Goal: Communication & Community: Share content

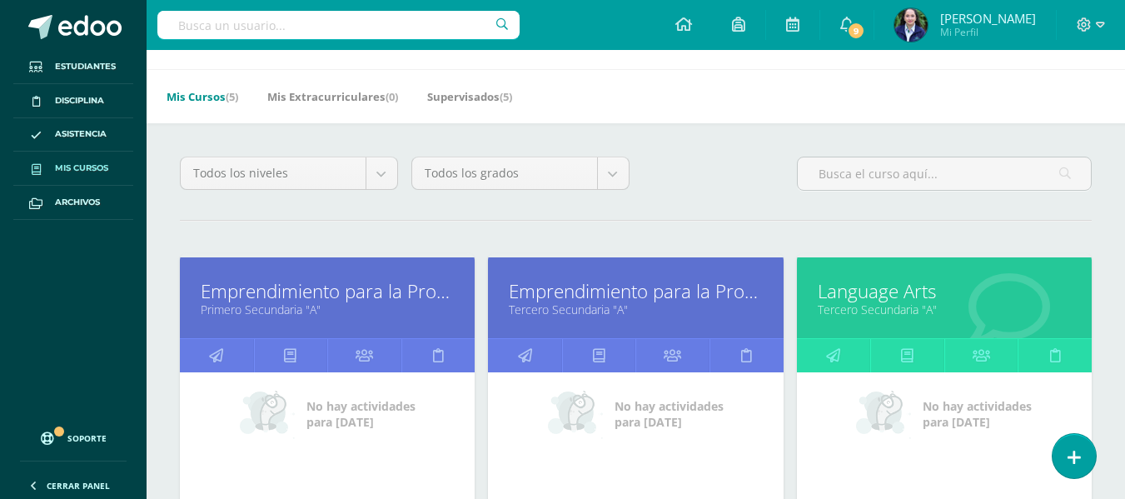
scroll to position [83, 0]
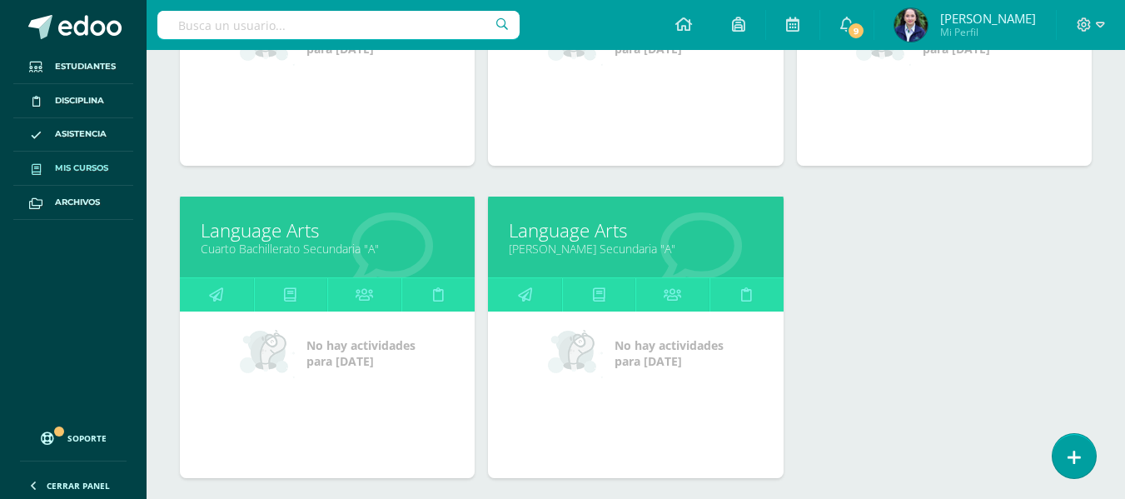
scroll to position [546, 0]
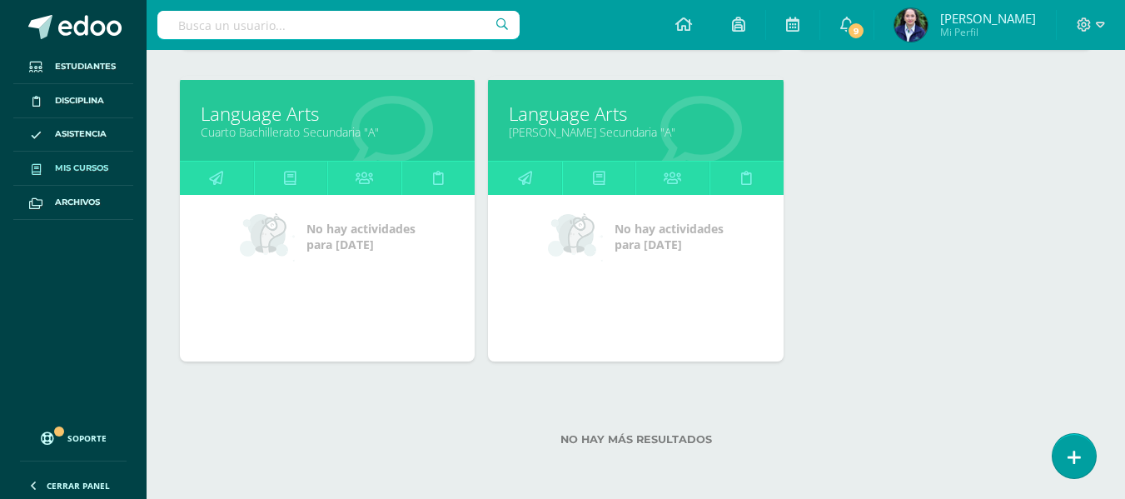
click at [884, 129] on div "Emprendimiento para la Productividad Primero Secundaria "A" No hay actividades …" at bounding box center [635, 76] width 925 height 624
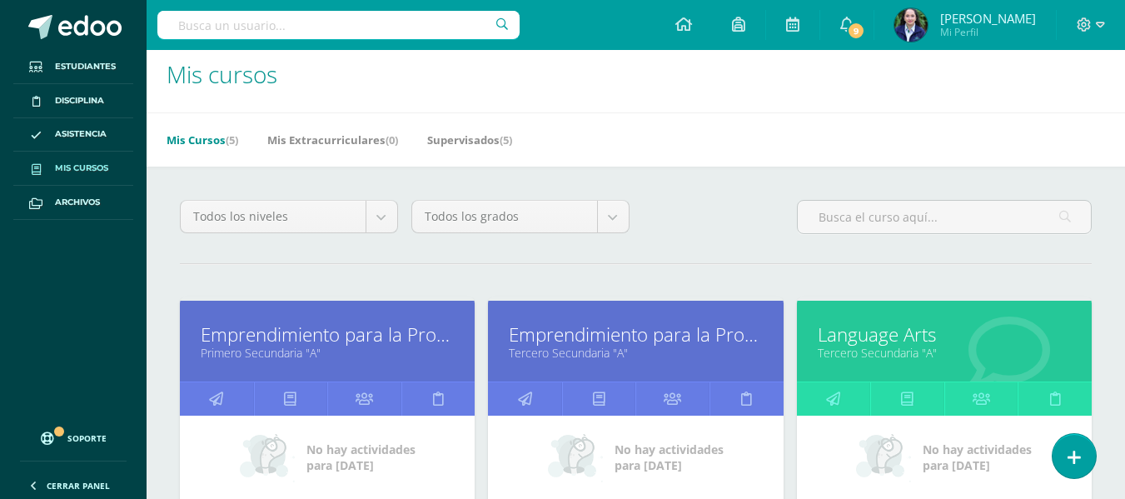
scroll to position [0, 0]
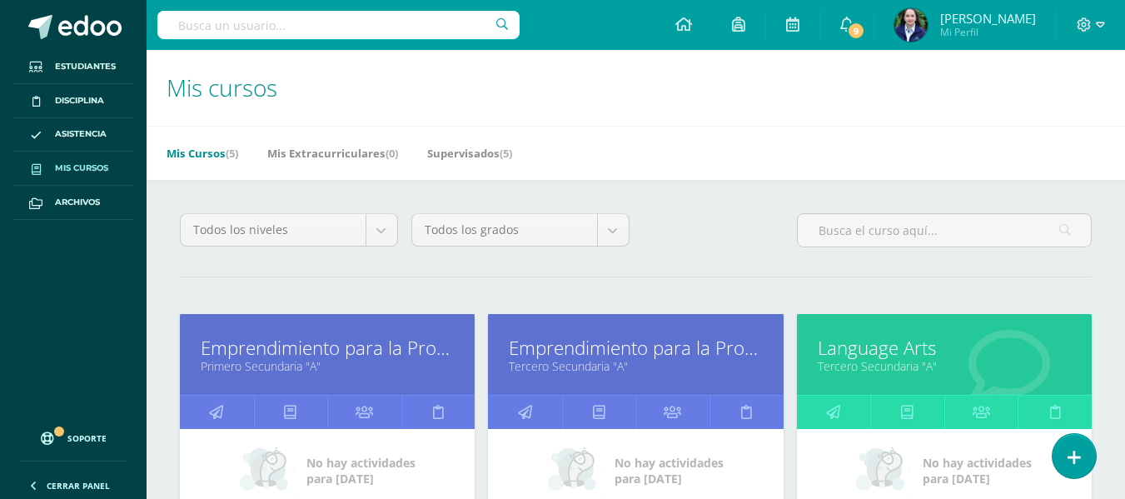
click at [692, 22] on icon at bounding box center [683, 24] width 17 height 15
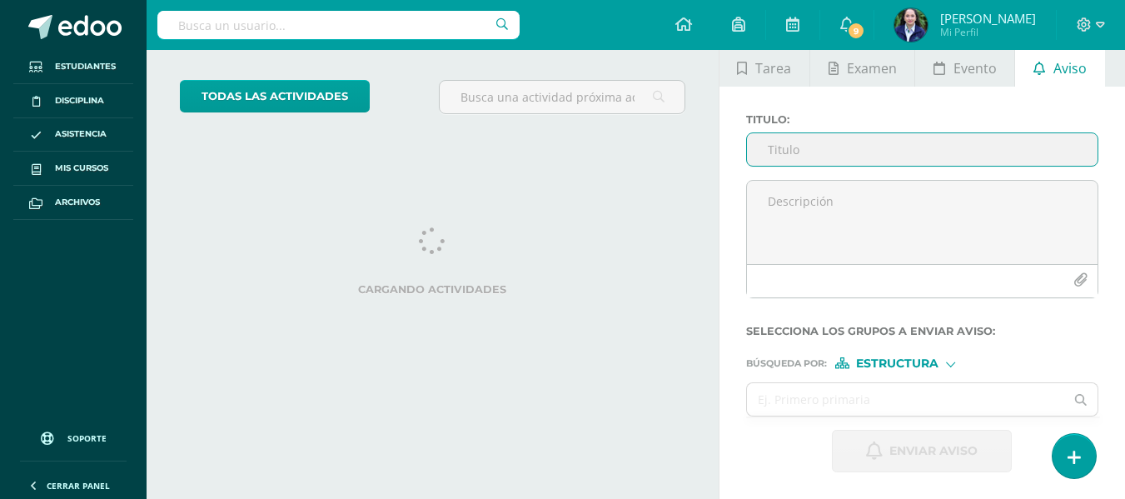
click at [788, 154] on input "Titulo :" at bounding box center [922, 149] width 350 height 32
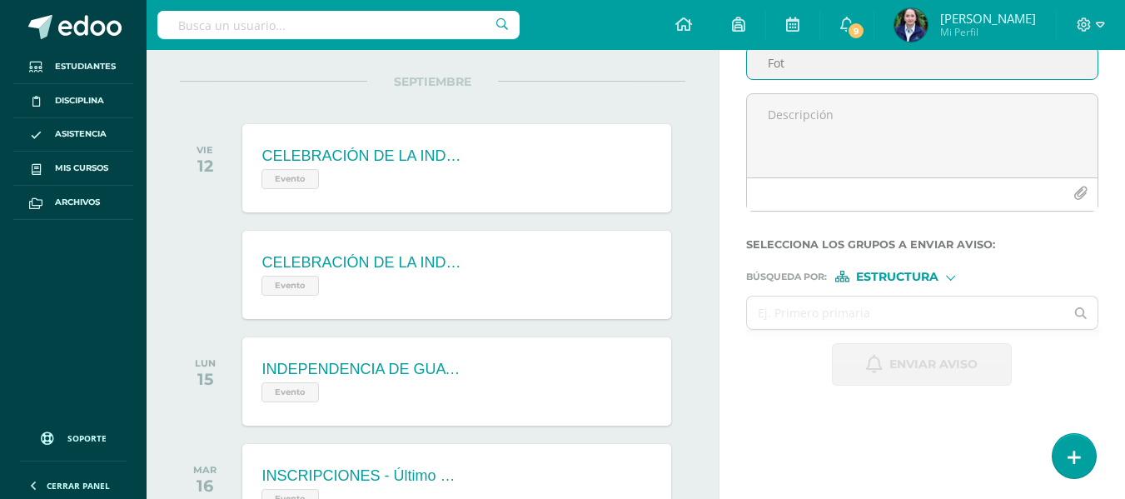
scroll to position [166, 0]
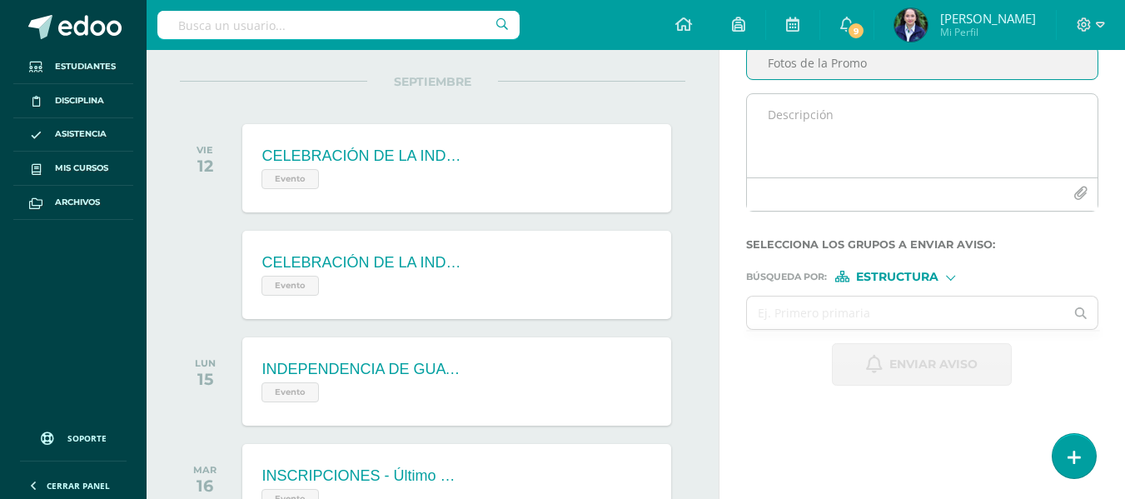
type input "Fotos de la Promo"
click at [849, 118] on textarea at bounding box center [922, 135] width 350 height 83
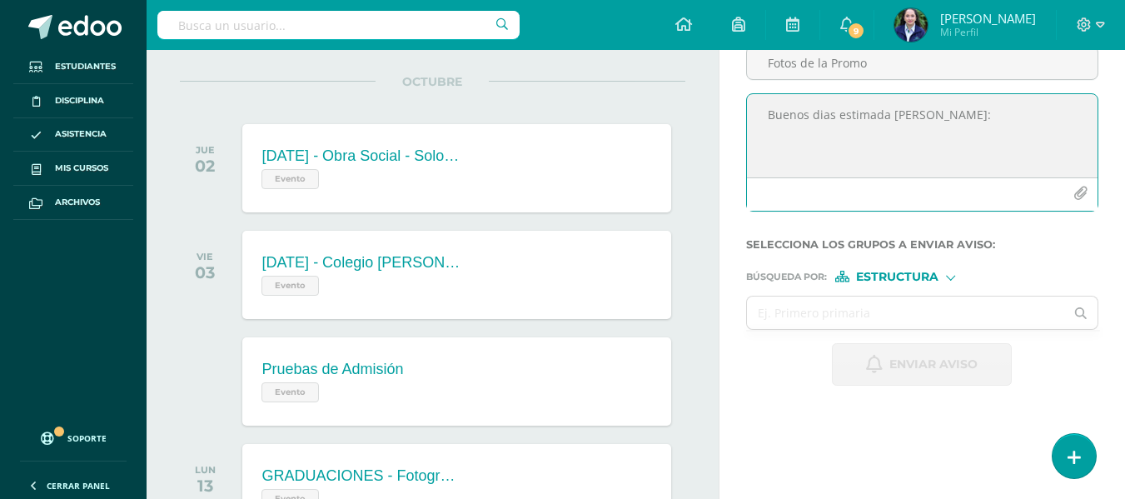
drag, startPoint x: 869, startPoint y: 108, endPoint x: 826, endPoint y: 159, distance: 66.7
click at [812, 173] on textarea "Buenos dias estimada [PERSON_NAME]:" at bounding box center [922, 135] width 350 height 83
click at [957, 115] on textarea "Buenos dias estimada [PERSON_NAME]:" at bounding box center [922, 135] width 350 height 83
click at [1064, 112] on textarea "Buenos dias estimada [PERSON_NAME]: Espero se encuentre bien," at bounding box center [922, 135] width 350 height 83
click at [807, 132] on textarea "Buenos dias estimada [PERSON_NAME]: Espero se encuentren bien," at bounding box center [922, 135] width 350 height 83
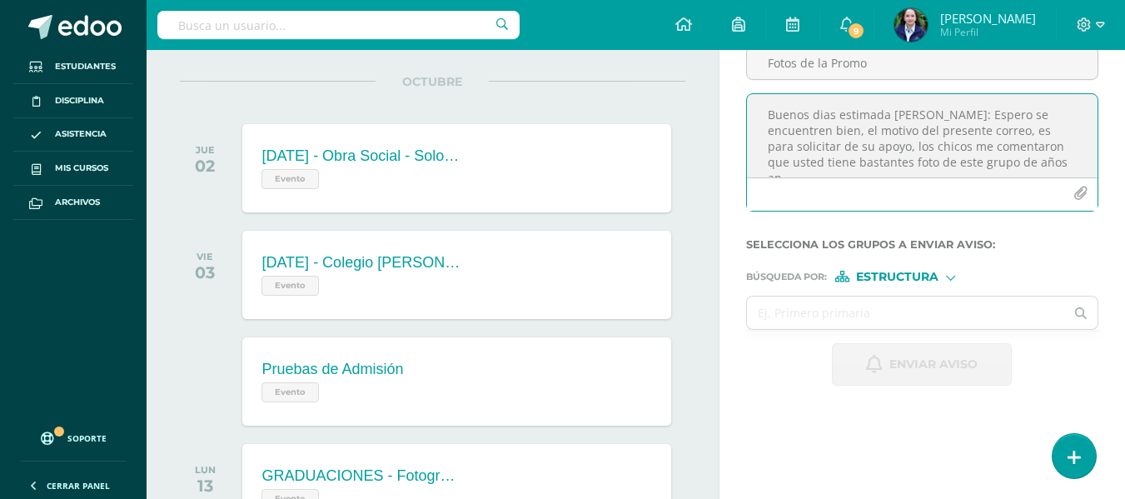
scroll to position [8, 0]
click at [933, 157] on textarea "Buenos dias estimada [PERSON_NAME]: Espero se encuentren bien, el motivo del pr…" at bounding box center [922, 135] width 350 height 83
click at [842, 167] on textarea "Buenos dias estimada [PERSON_NAME]: Espero se encuentren bien, el motivo del pr…" at bounding box center [922, 135] width 350 height 83
click at [799, 160] on textarea "Buenos dias estimada [PERSON_NAME]: [PERSON_NAME] se encuentren bien, el motivo…" at bounding box center [922, 135] width 350 height 83
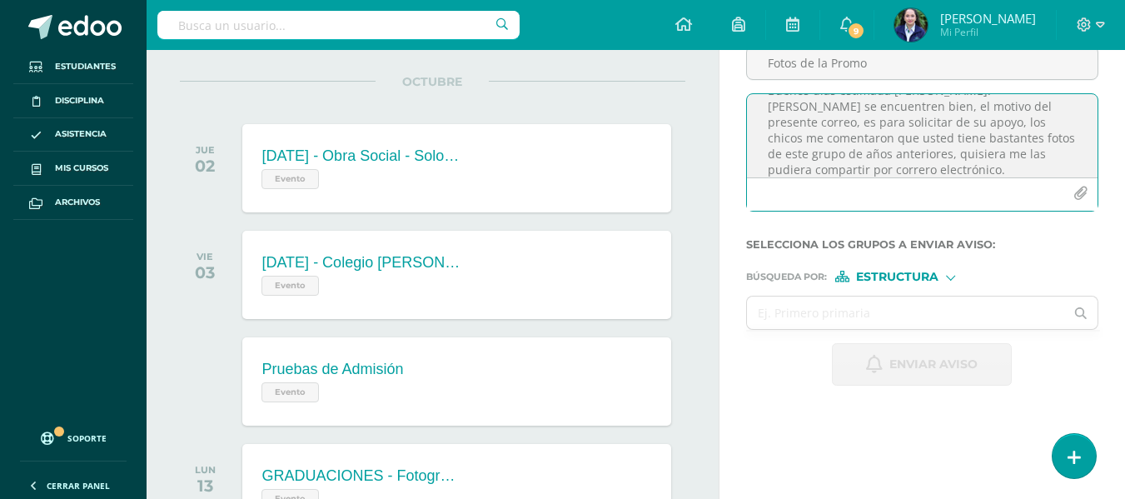
click at [799, 170] on textarea "Buenos dias estimada [PERSON_NAME]: [PERSON_NAME] se encuentren bien, el motivo…" at bounding box center [922, 135] width 350 height 83
click at [867, 165] on textarea "Buenos dias estimada [PERSON_NAME]: Espero se encuentren bien, el motivo del pr…" at bounding box center [922, 135] width 350 height 83
drag, startPoint x: 767, startPoint y: 103, endPoint x: 1007, endPoint y: 186, distance: 253.5
click at [1007, 186] on div "Buenos dias estimada [PERSON_NAME]: Espero se encuentren bien, el motivo del pr…" at bounding box center [922, 152] width 352 height 118
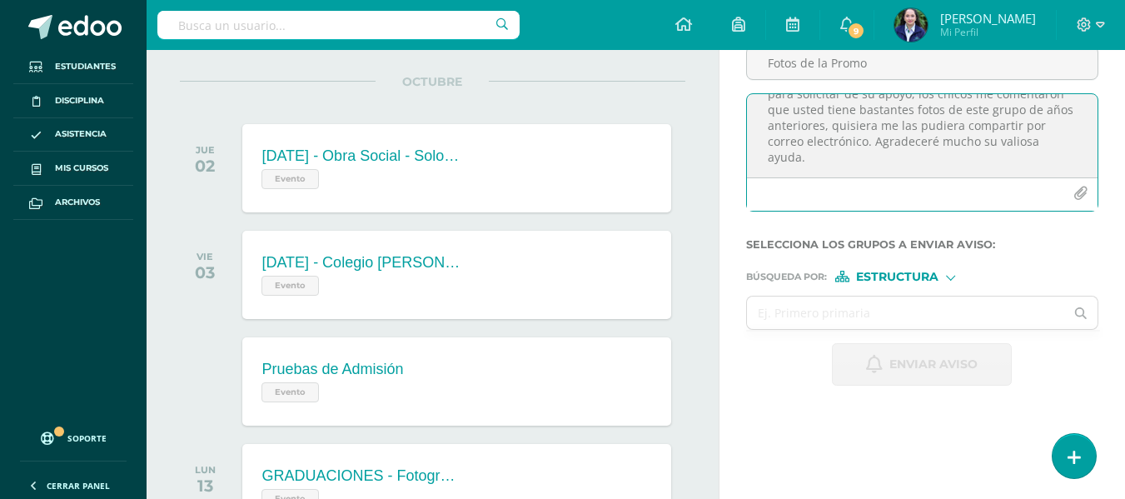
paste textarea "ías, estimada [PERSON_NAME]: Espero se encuentre muy bien. Le escribo para soli…"
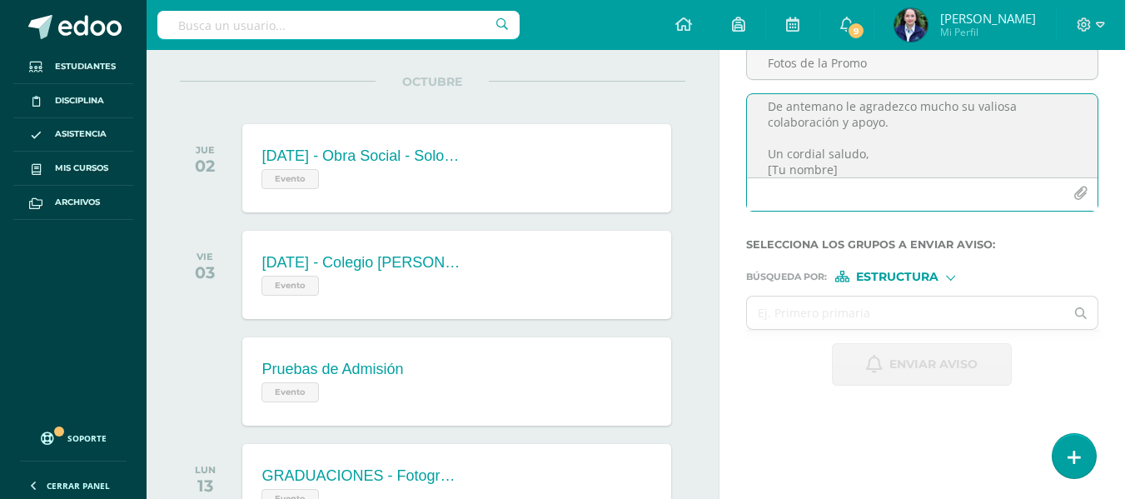
click at [870, 152] on textarea "Buenos días, estimada [PERSON_NAME]: Espero se encuentre muy bien. Le escribo p…" at bounding box center [922, 135] width 350 height 83
click at [844, 173] on textarea "Buenos días, estimada [PERSON_NAME]: Espero se encuentre muy bien. Le escribo p…" at bounding box center [922, 135] width 350 height 83
click at [868, 130] on textarea "Buenos días, estimada [PERSON_NAME]: Espero se encuentre muy bien. Le escribo p…" at bounding box center [922, 135] width 350 height 83
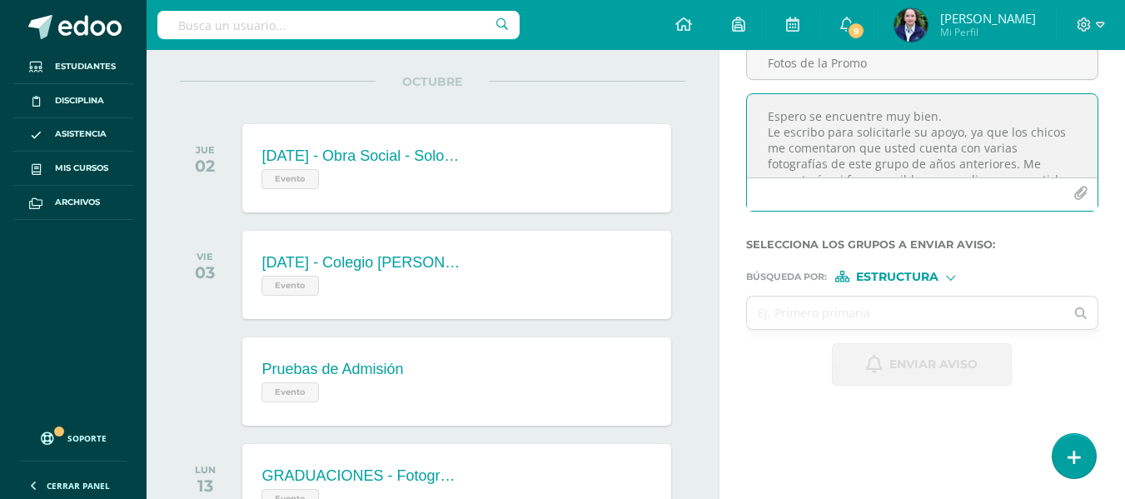
scroll to position [0, 0]
click at [816, 137] on textarea "Buenos días, estimada [PERSON_NAME]: Espero se encuentre muy bien. Le escribo p…" at bounding box center [922, 135] width 350 height 83
drag, startPoint x: 781, startPoint y: 149, endPoint x: 788, endPoint y: 127, distance: 22.9
click at [768, 127] on textarea "Buenos días, estimada [PERSON_NAME]: Espero se encuentre muy bien. Le escribo p…" at bounding box center [922, 135] width 350 height 83
click at [808, 147] on textarea "Buenos días, estimada [PERSON_NAME]: Espero se encuentre muy bien. Le escribo p…" at bounding box center [922, 135] width 350 height 83
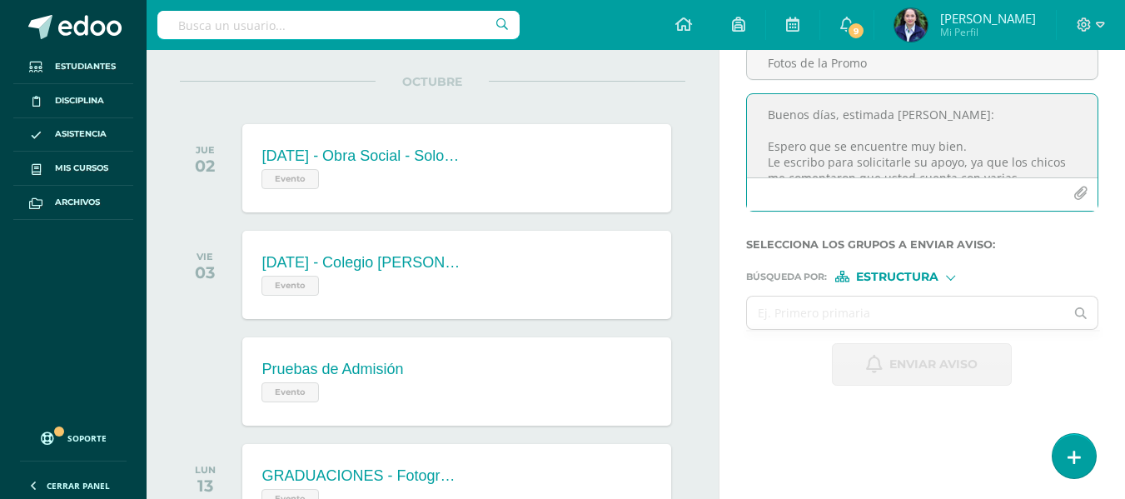
click at [966, 146] on textarea "Buenos días, estimada [PERSON_NAME]: Espero que se encuentre muy bien. Le escri…" at bounding box center [922, 135] width 350 height 83
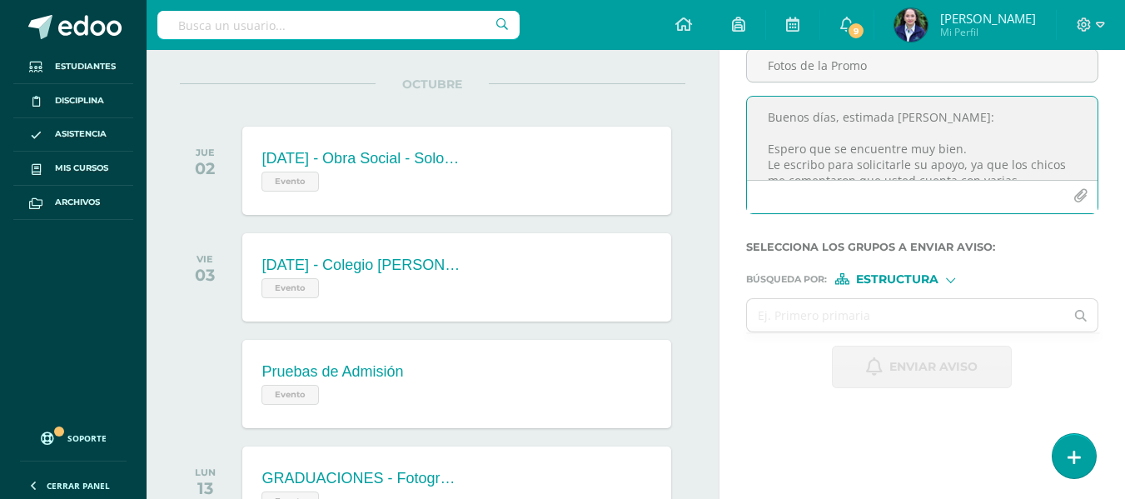
scroll to position [167, 0]
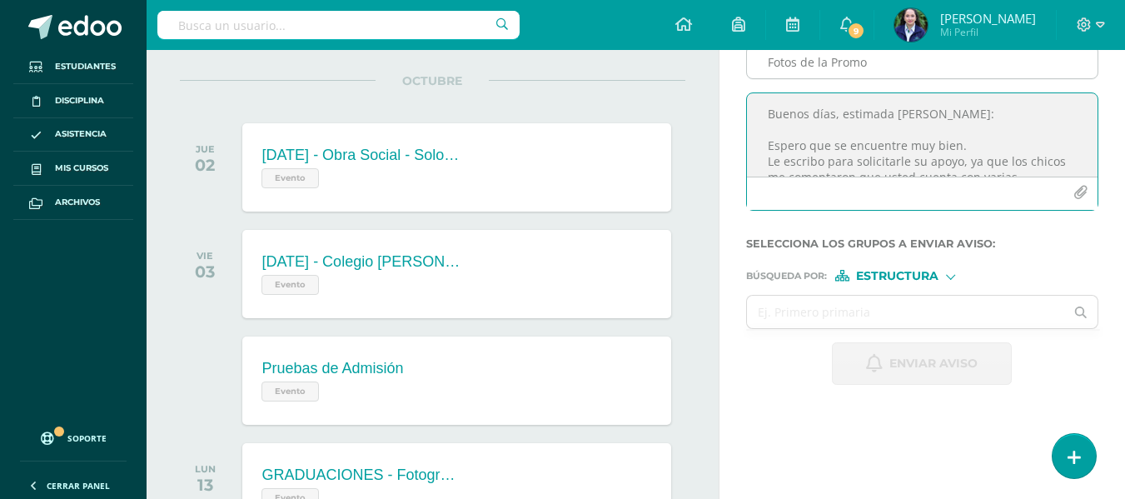
type textarea "Buenos días, estimada [PERSON_NAME]: Espero que se encuentre muy bien. Le escri…"
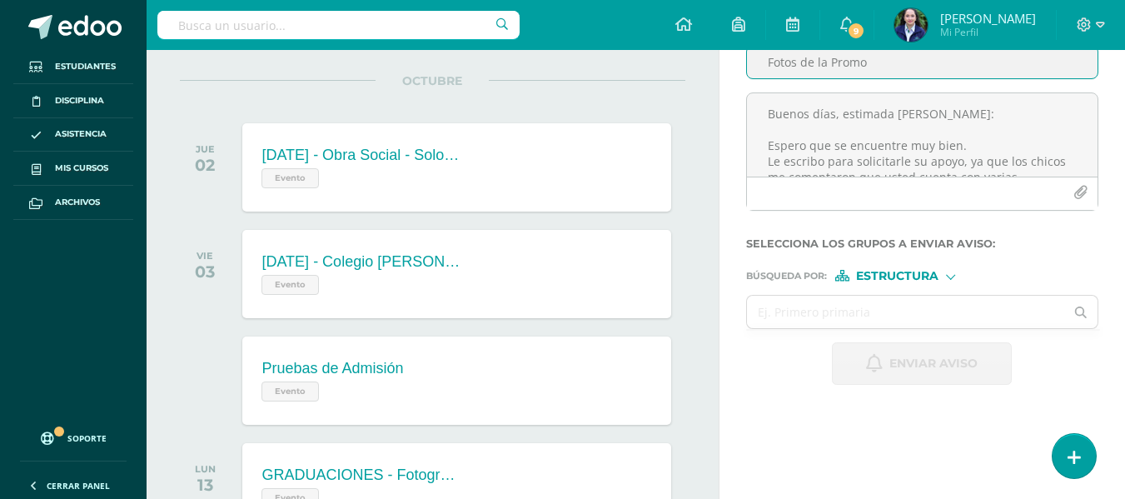
click at [884, 63] on input "Fotos de la Promo" at bounding box center [922, 62] width 350 height 32
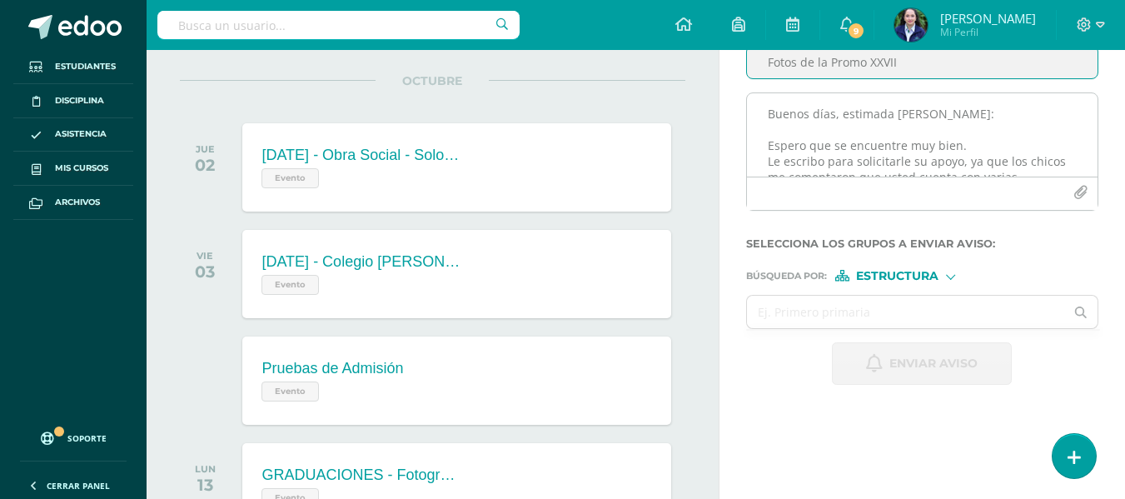
type input "Fotos de la Promo XXVII"
click at [892, 143] on textarea "Buenos días, estimada [PERSON_NAME]: Espero que se encuentre muy bien. Le escri…" at bounding box center [922, 134] width 350 height 83
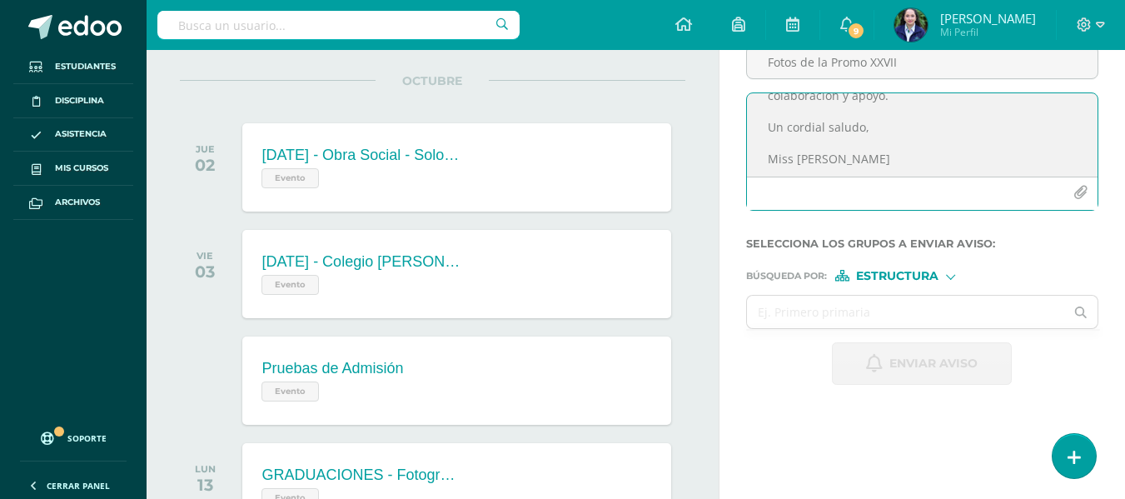
scroll to position [179, 0]
click at [847, 137] on textarea "Buenos días, estimada [PERSON_NAME]: Espero que se encuentre muy bien. Le escri…" at bounding box center [922, 134] width 350 height 83
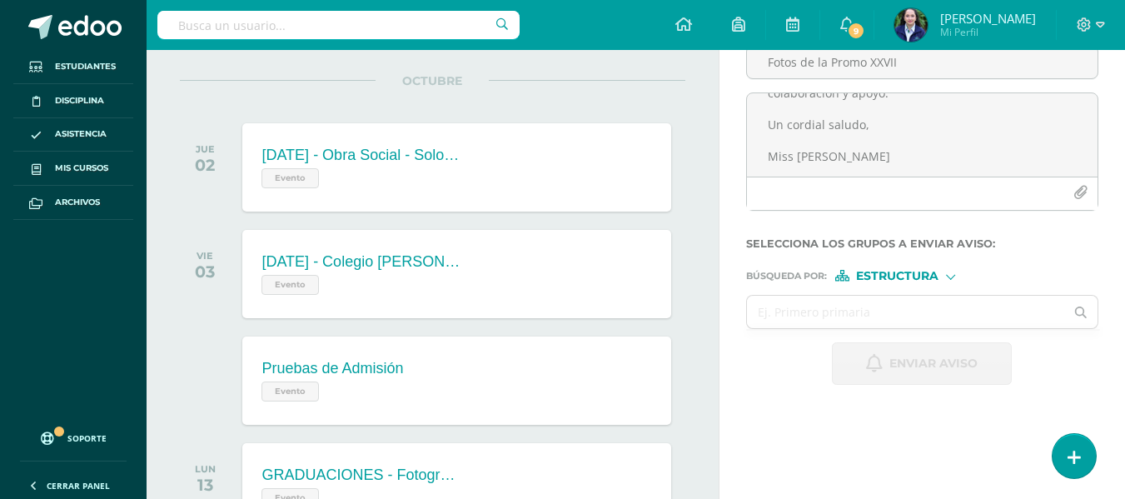
click at [952, 271] on div at bounding box center [950, 275] width 9 height 9
click at [912, 321] on span "Persona" at bounding box center [904, 319] width 60 height 9
click at [788, 315] on input "text" at bounding box center [906, 312] width 318 height 32
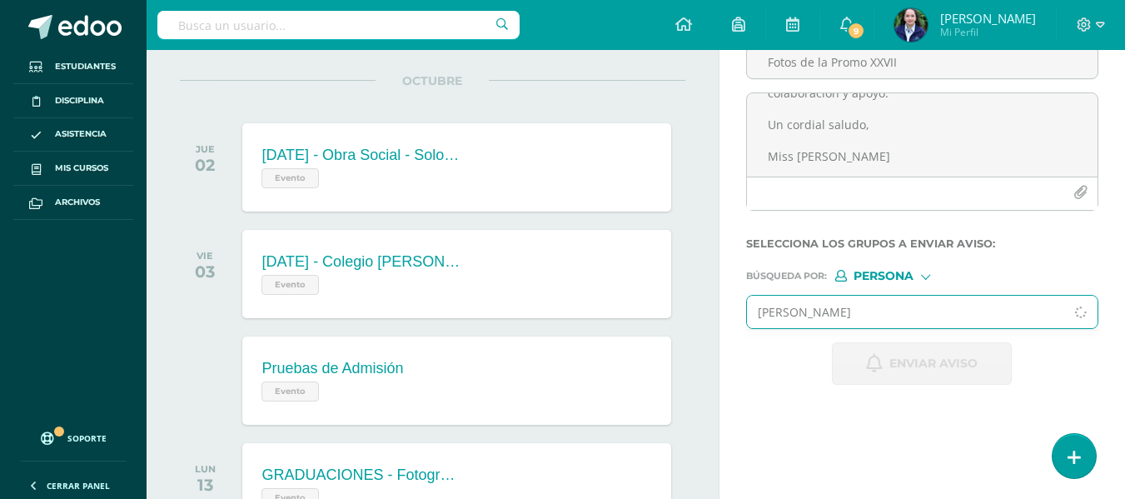
type input "[PERSON_NAME]"
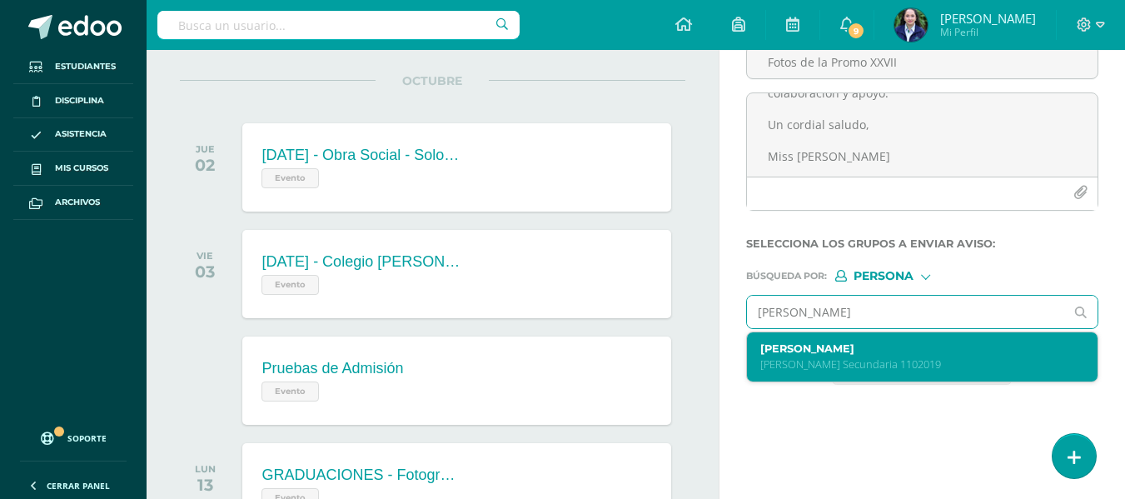
click at [793, 348] on label "[PERSON_NAME]" at bounding box center [915, 348] width 311 height 12
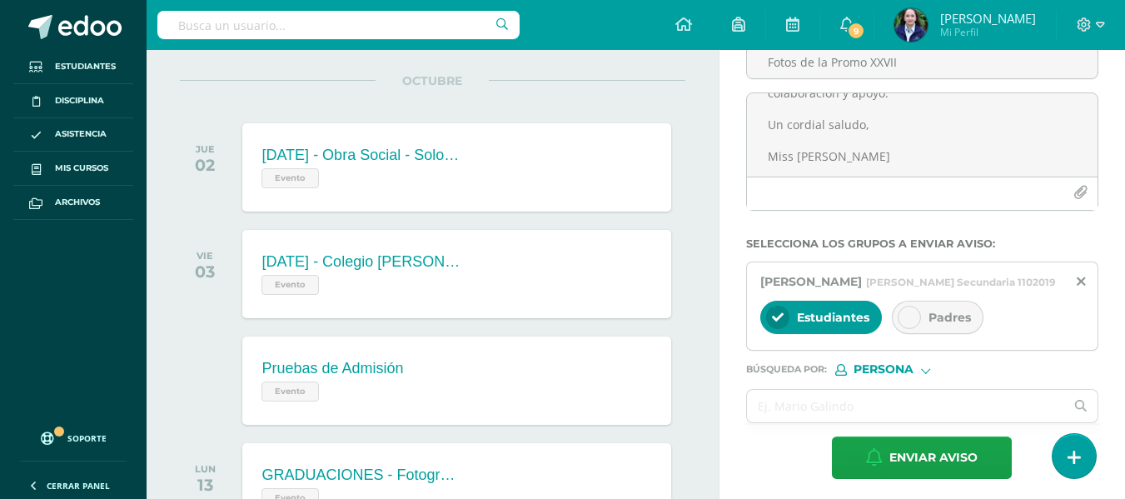
click at [916, 328] on div at bounding box center [908, 317] width 23 height 23
click at [785, 329] on div at bounding box center [777, 317] width 23 height 23
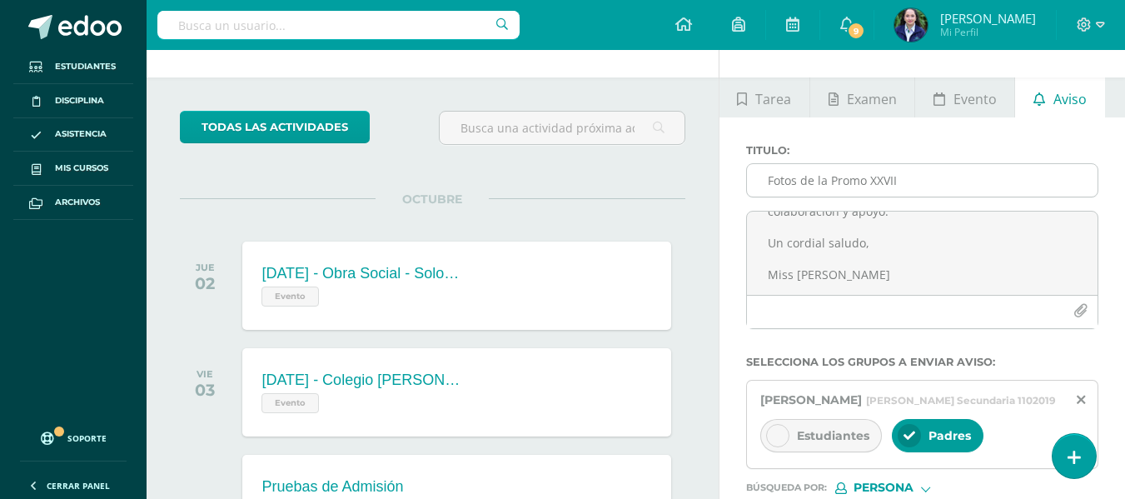
scroll to position [0, 0]
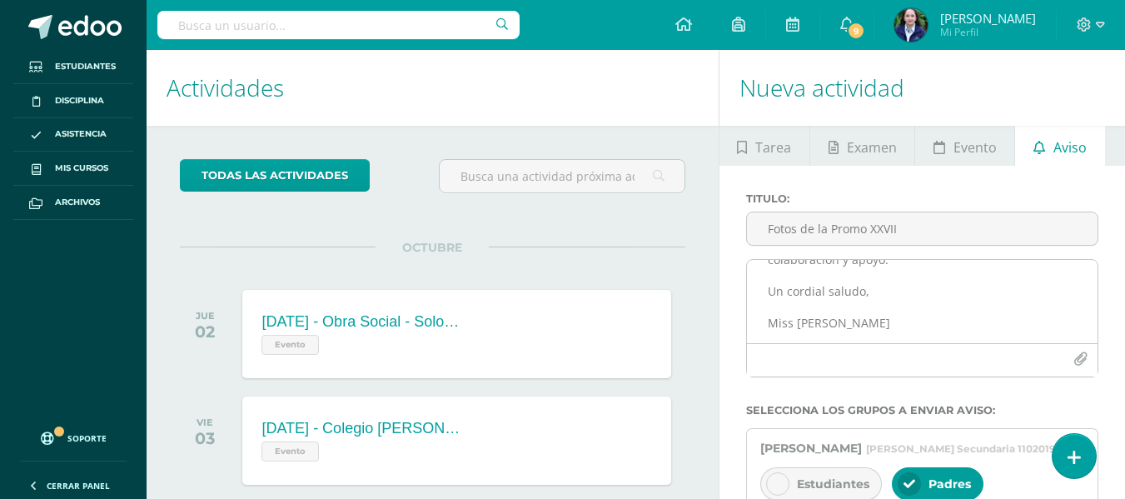
click at [877, 301] on textarea "Buenos días, estimada [PERSON_NAME]: Espero que se encuentre muy bien. Le escri…" at bounding box center [922, 301] width 350 height 83
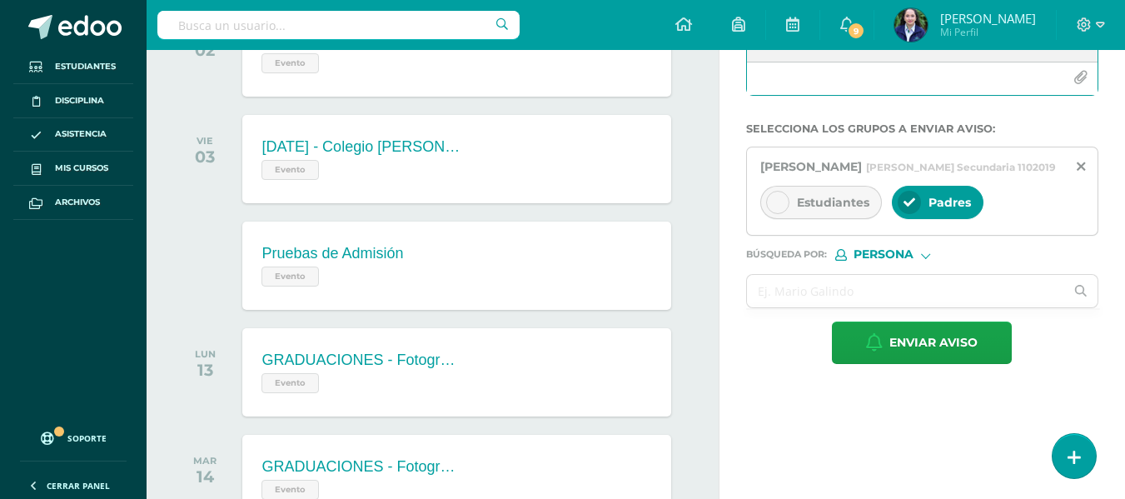
scroll to position [333, 0]
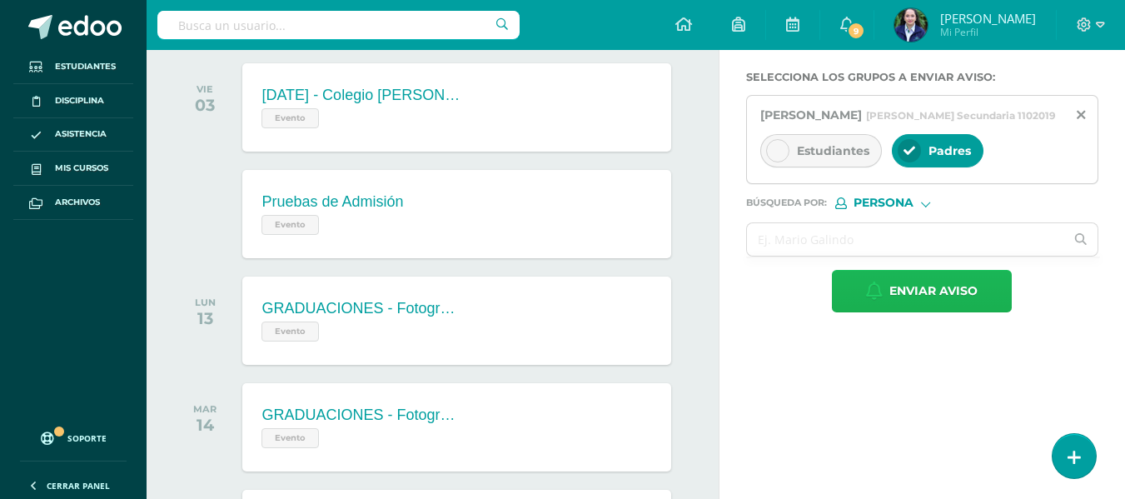
click at [865, 309] on button "Enviar aviso" at bounding box center [922, 291] width 180 height 42
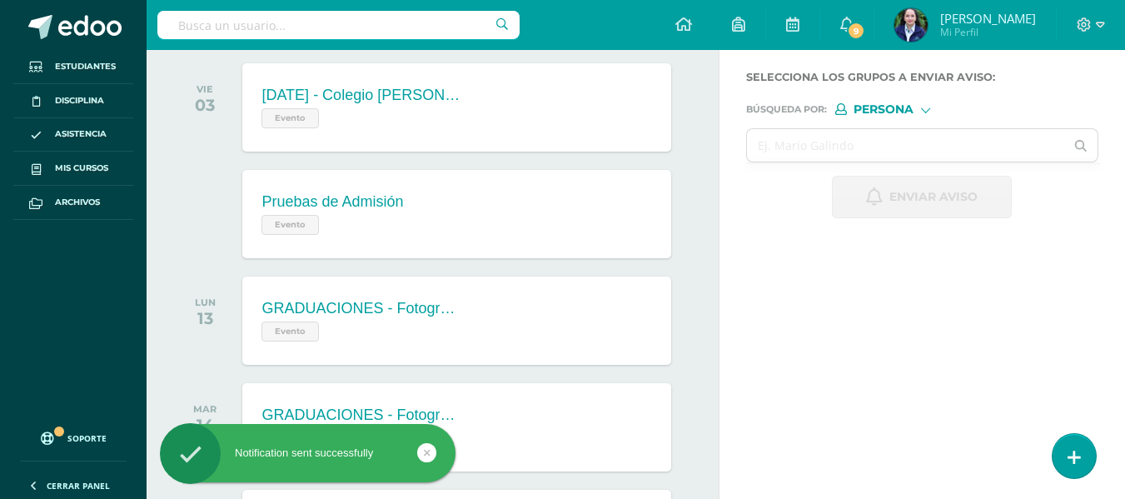
scroll to position [0, 0]
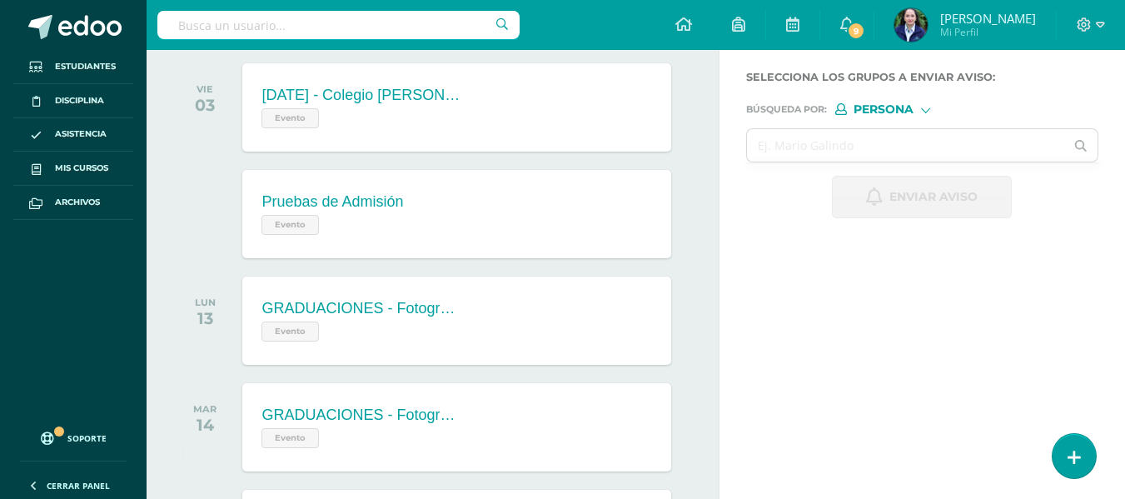
click at [898, 111] on span "Persona" at bounding box center [883, 109] width 60 height 9
click at [898, 127] on span "Estructura" at bounding box center [918, 131] width 82 height 9
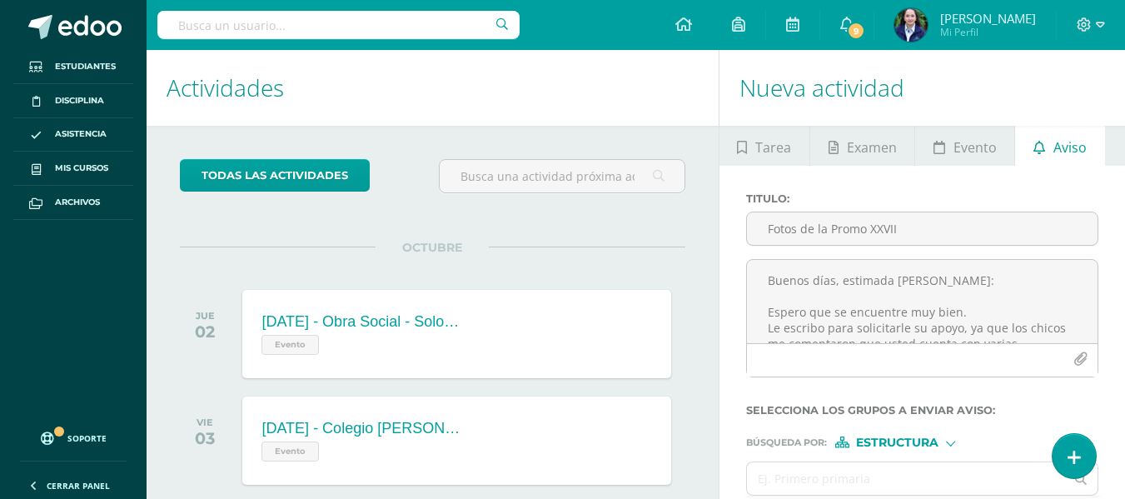
scroll to position [83, 0]
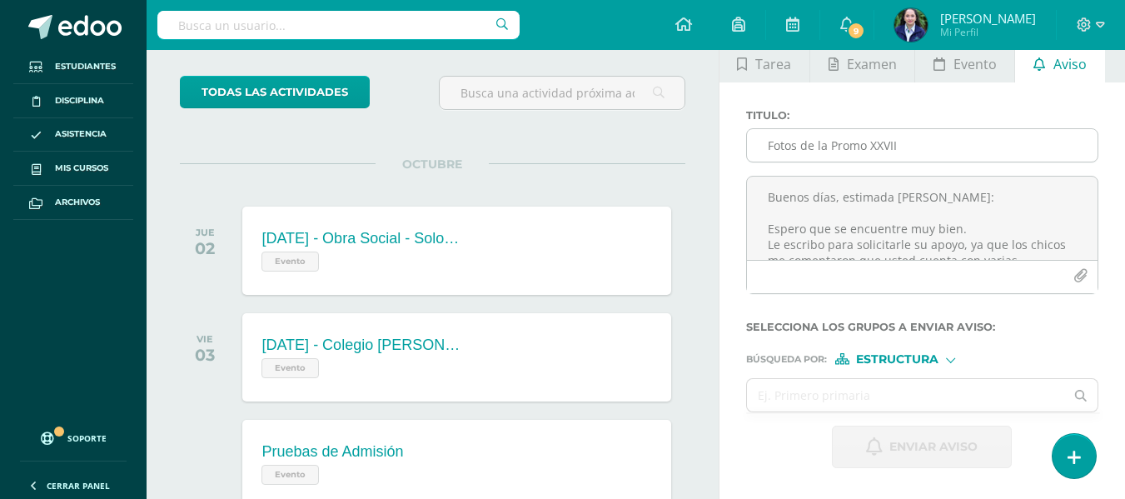
click at [787, 147] on input "Fotos de la Promo XXVII" at bounding box center [922, 145] width 350 height 32
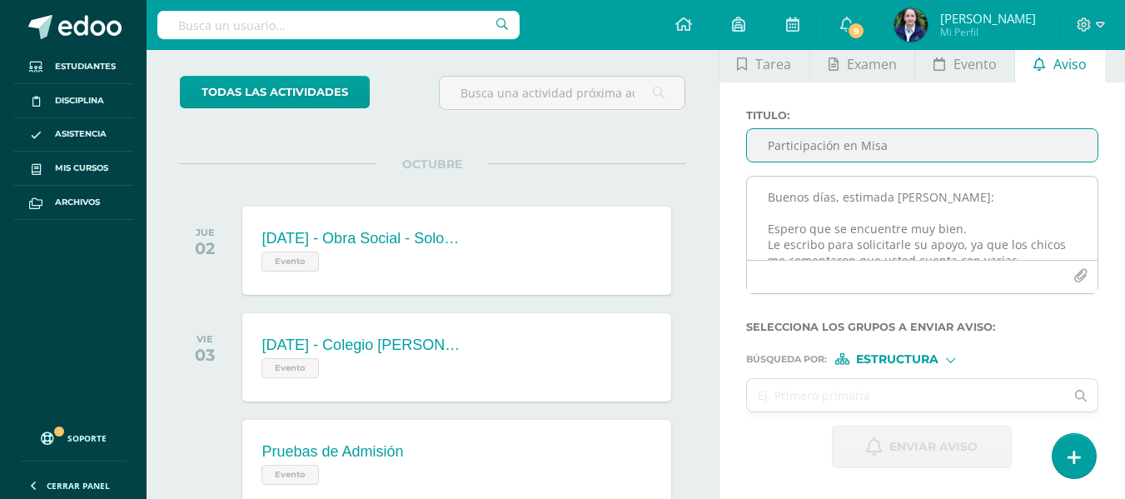
type input "Participación en Misa"
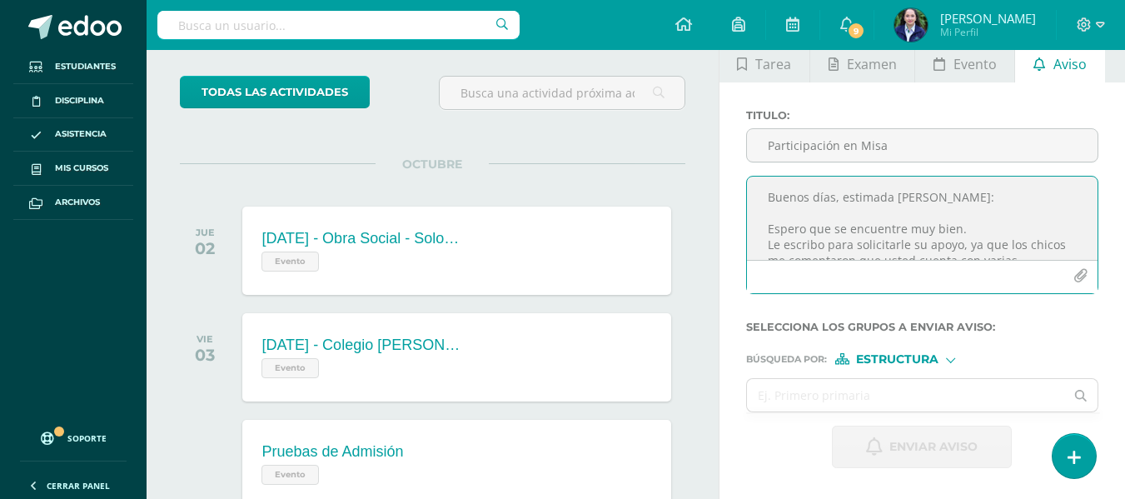
click at [777, 194] on textarea "Buenos días, estimada [PERSON_NAME]: Espero que se encuentre muy bien. Le escri…" at bounding box center [922, 217] width 350 height 83
click at [826, 250] on textarea "Buenos dias espero se encuentren muy bien, el día [PERSON_NAME][DATE] quisiera …" at bounding box center [922, 217] width 350 height 83
click at [873, 245] on textarea "Buenos dias espero se encuentren muy bien, el día [PERSON_NAME][DATE] quisiera …" at bounding box center [922, 217] width 350 height 83
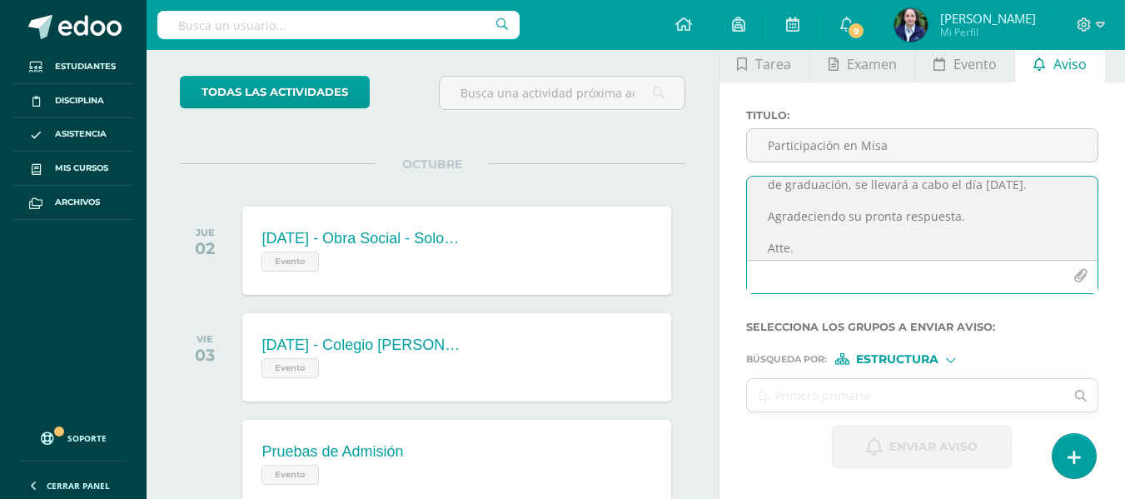
scroll to position [12, 0]
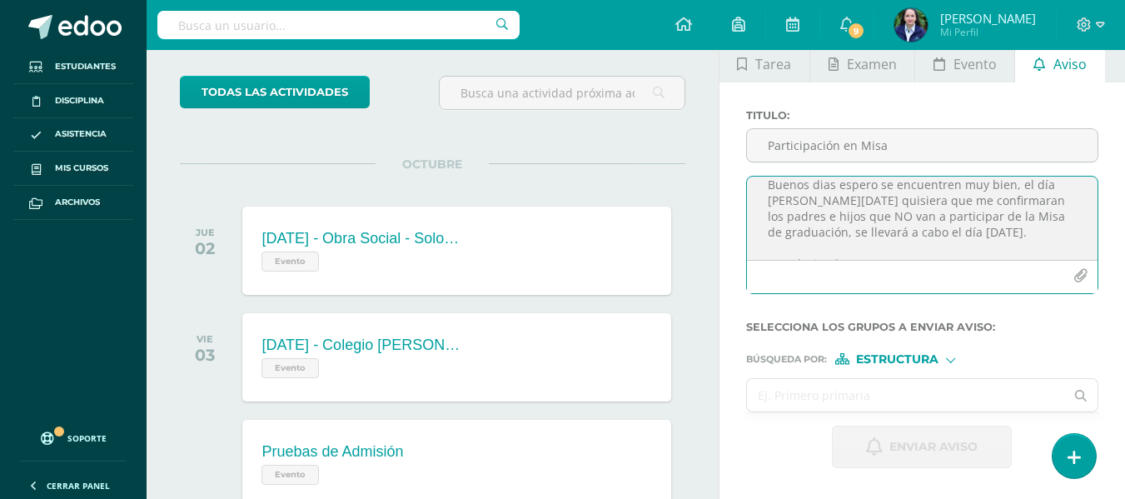
type textarea "Buenos dias espero se encuentren muy bien, el día [PERSON_NAME][DATE] quisiera …"
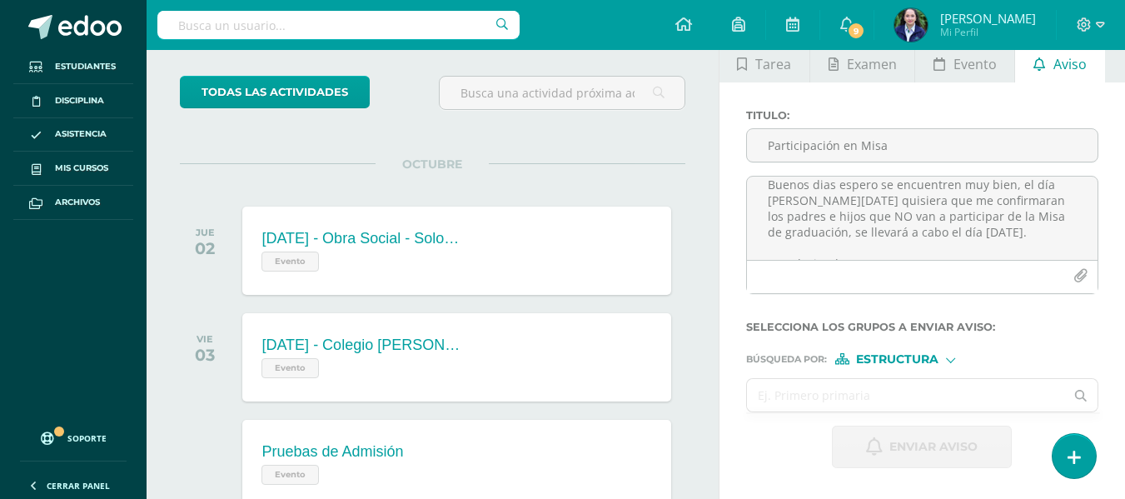
click at [853, 394] on input "text" at bounding box center [906, 395] width 318 height 32
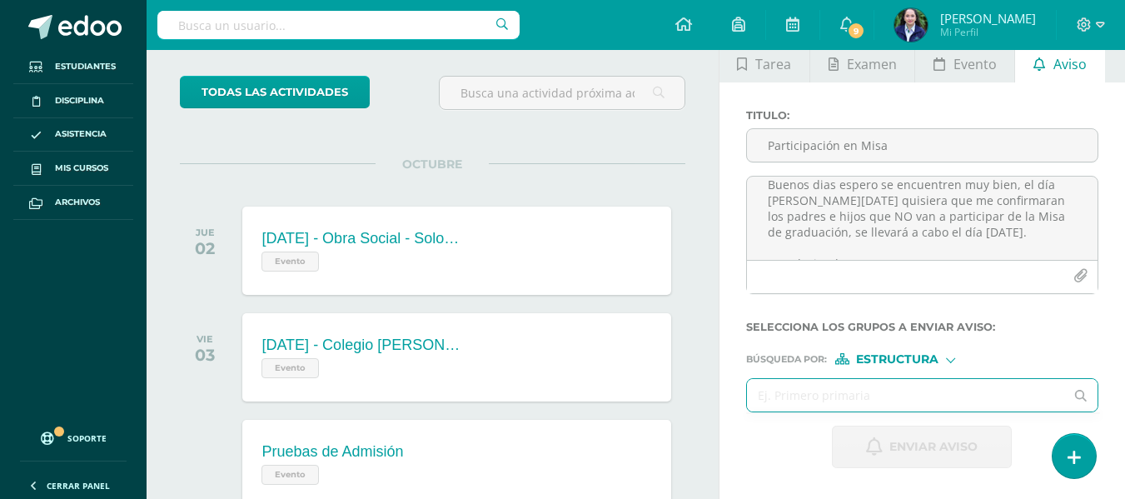
paste input "Buenos dias espero se encuentren muy bien, el día [PERSON_NAME][DATE] quisiera …"
type input "Buenos dias espero se encuentren muy bien, el día [PERSON_NAME][DATE] quisiera …"
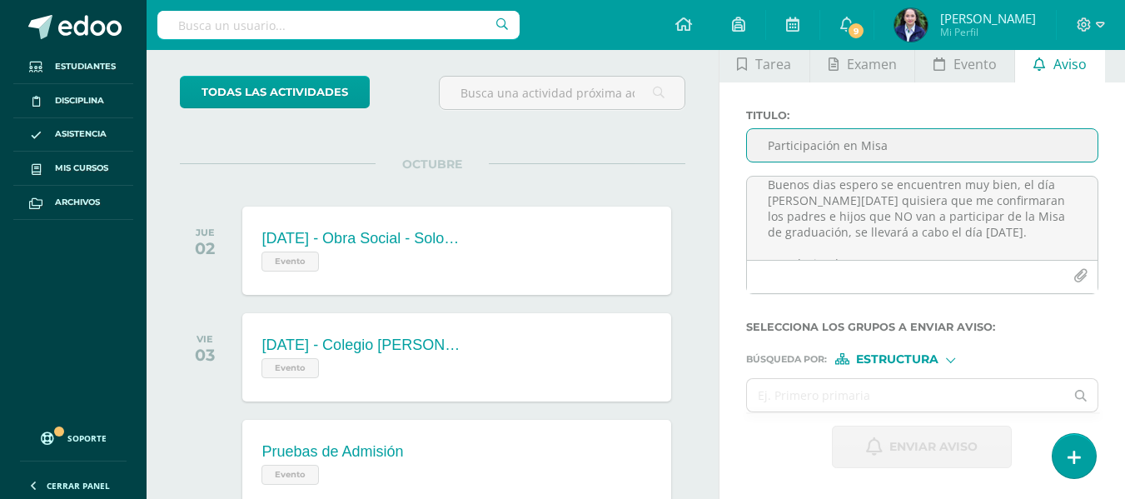
drag, startPoint x: 768, startPoint y: 141, endPoint x: 927, endPoint y: 136, distance: 159.9
click at [927, 136] on input "Participación en Misa" at bounding box center [922, 145] width 350 height 32
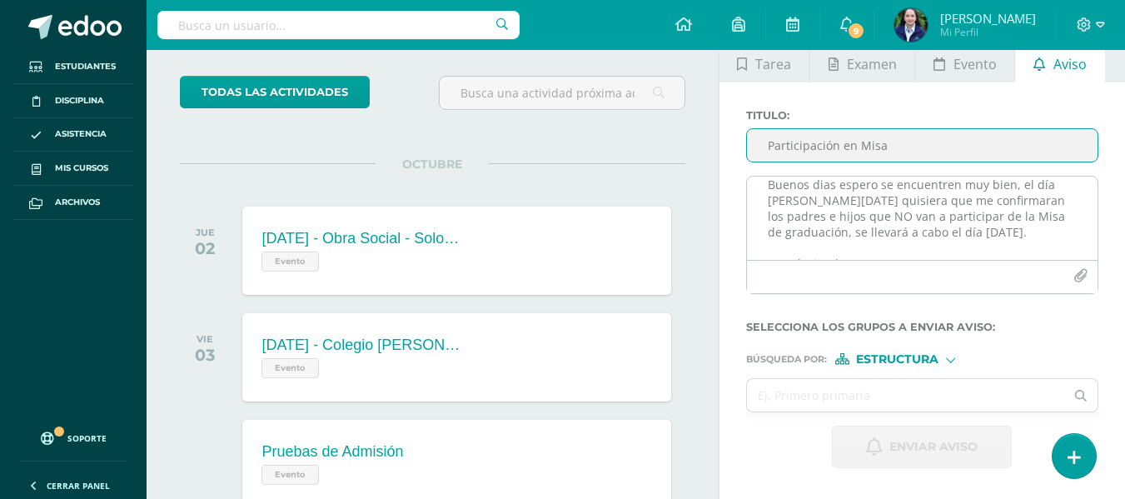
paste input "Confirmación de participación en la Misa de Graduación"
type input "Confirmación de participación en la Misa de Graduación"
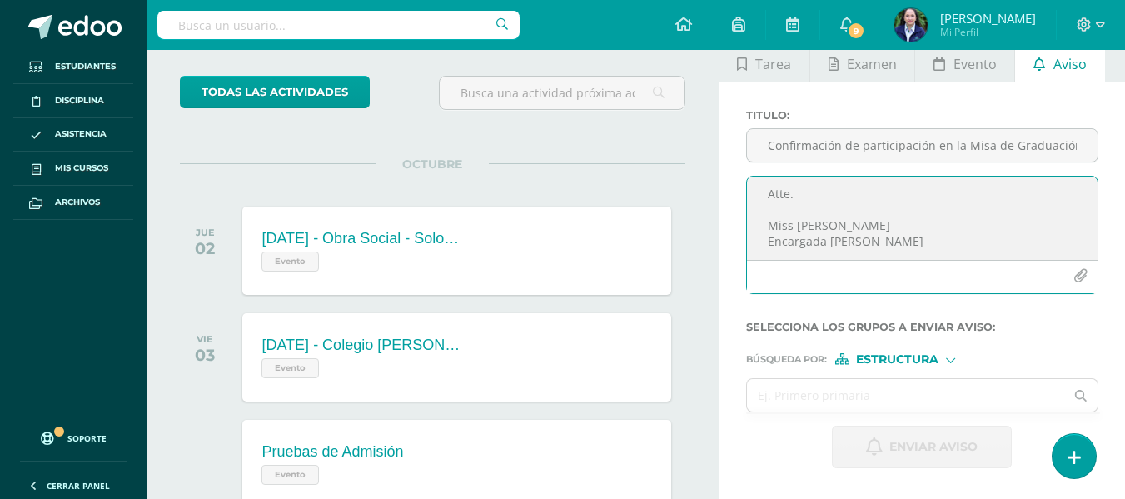
scroll to position [116, 0]
drag, startPoint x: 769, startPoint y: 186, endPoint x: 978, endPoint y: 252, distance: 219.3
click at [978, 252] on textarea "Buenos dias espero se encuentren muy bien, el día [PERSON_NAME][DATE] quisiera …" at bounding box center [922, 217] width 350 height 83
paste textarea "Espero se encuentren muy bien. El día [PERSON_NAME][DATE] quisiera solicitarles…"
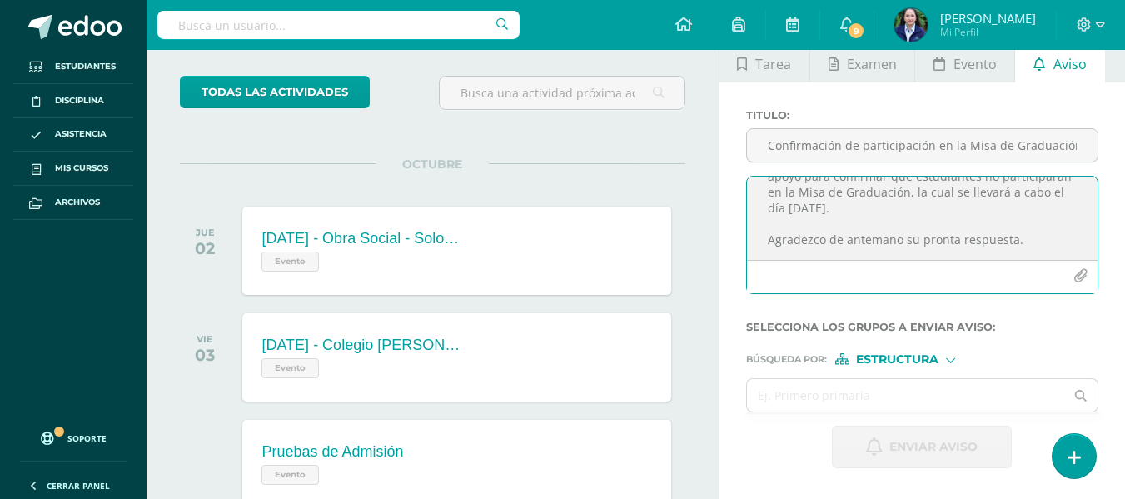
scroll to position [40, 0]
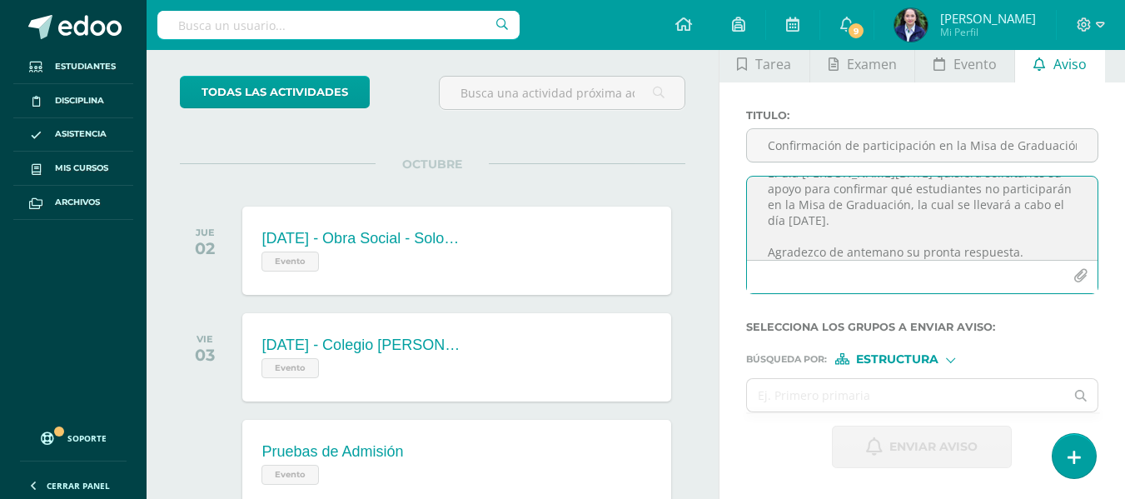
click at [884, 220] on textarea "Espero se encuentren muy bien. El día [PERSON_NAME][DATE] quisiera solicitarles…" at bounding box center [922, 217] width 350 height 83
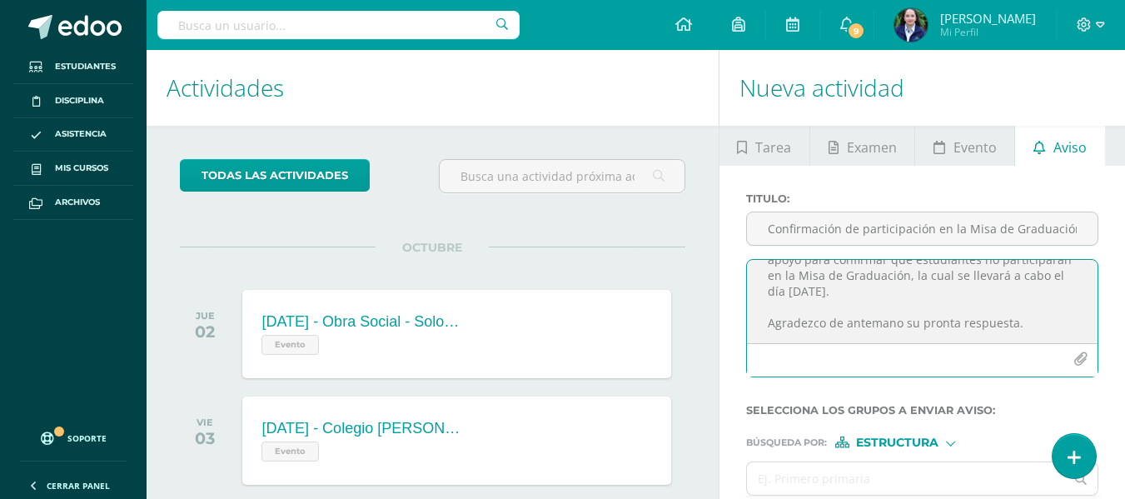
scroll to position [0, 0]
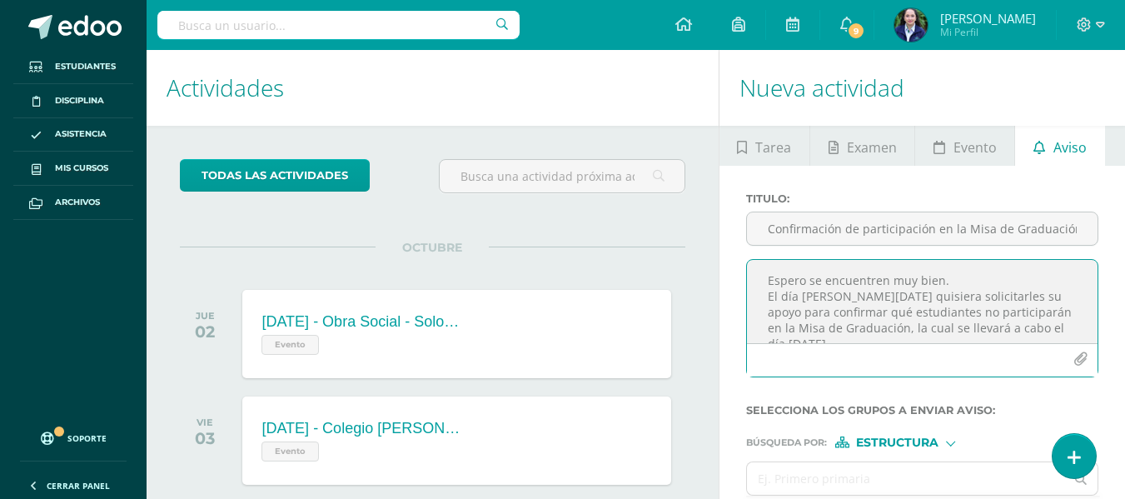
click at [851, 298] on textarea "Espero se encuentren muy bien. El día [PERSON_NAME][DATE] quisiera solicitarles…" at bounding box center [922, 301] width 350 height 83
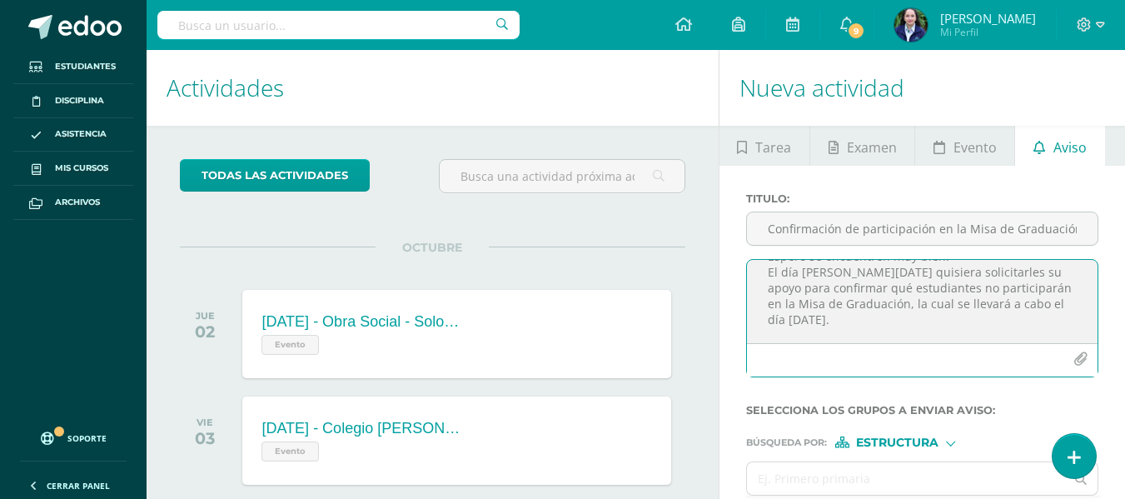
click at [929, 288] on textarea "Espero se encuentren muy bien. El día [PERSON_NAME][DATE] quisiera solicitarles…" at bounding box center [922, 301] width 350 height 83
click at [882, 305] on textarea "Espero se encuentren muy bien. El día [PERSON_NAME][DATE] quisiera solicitarles…" at bounding box center [922, 301] width 350 height 83
click at [862, 331] on textarea "Espero se encuentren muy bien. El día [PERSON_NAME][DATE] quisiera solicitarles…" at bounding box center [922, 301] width 350 height 83
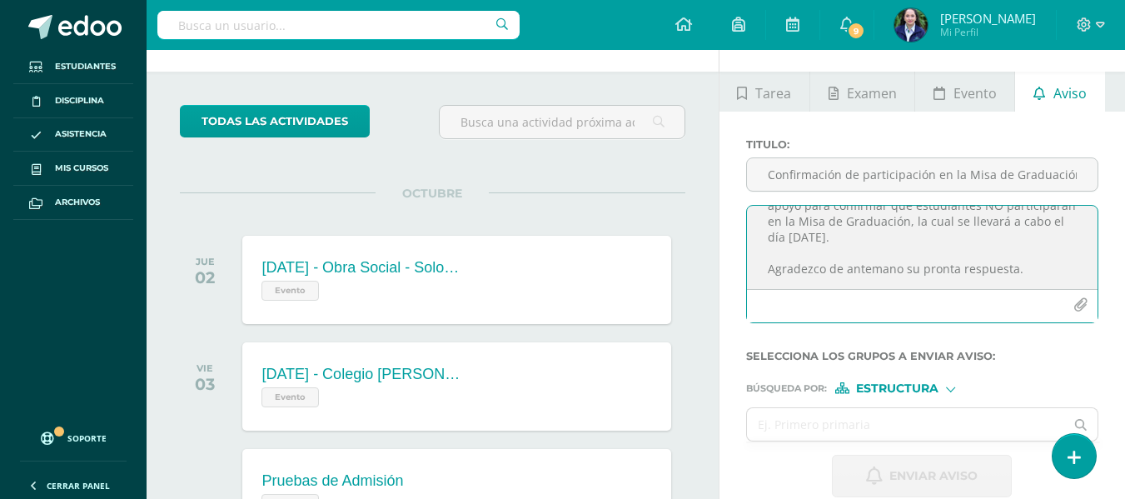
scroll to position [83, 0]
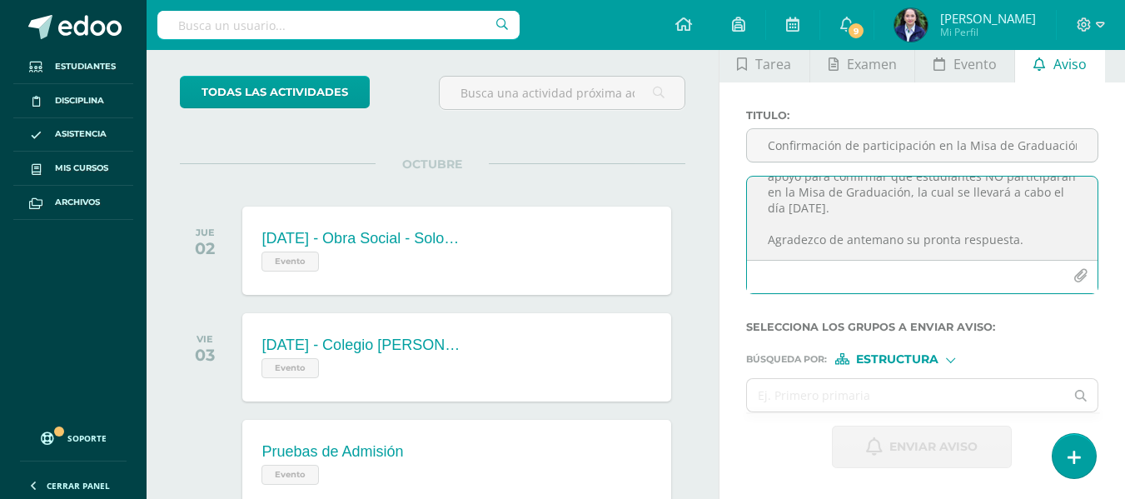
click at [895, 232] on textarea "Espero se encuentren muy bien. El día [PERSON_NAME][DATE] quisiera solicitarles…" at bounding box center [922, 217] width 350 height 83
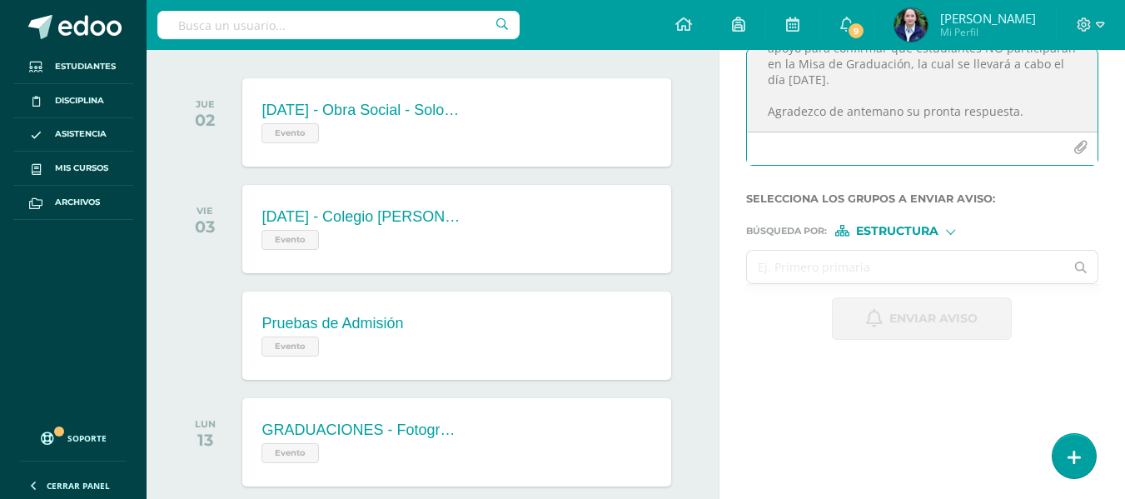
scroll to position [250, 0]
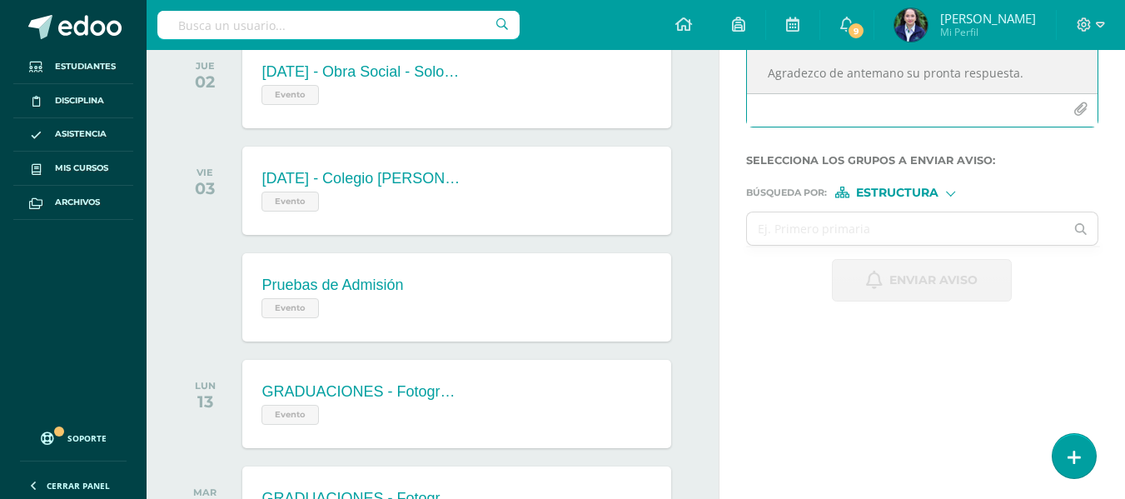
click at [1016, 71] on textarea "Espero se encuentren muy bien. El día [PERSON_NAME][DATE] quisiera solicitarles…" at bounding box center [922, 51] width 350 height 83
type textarea "Espero se encuentren muy bien. El día [PERSON_NAME][DATE] quisiera solicitarles…"
click at [829, 230] on input "text" at bounding box center [906, 228] width 318 height 32
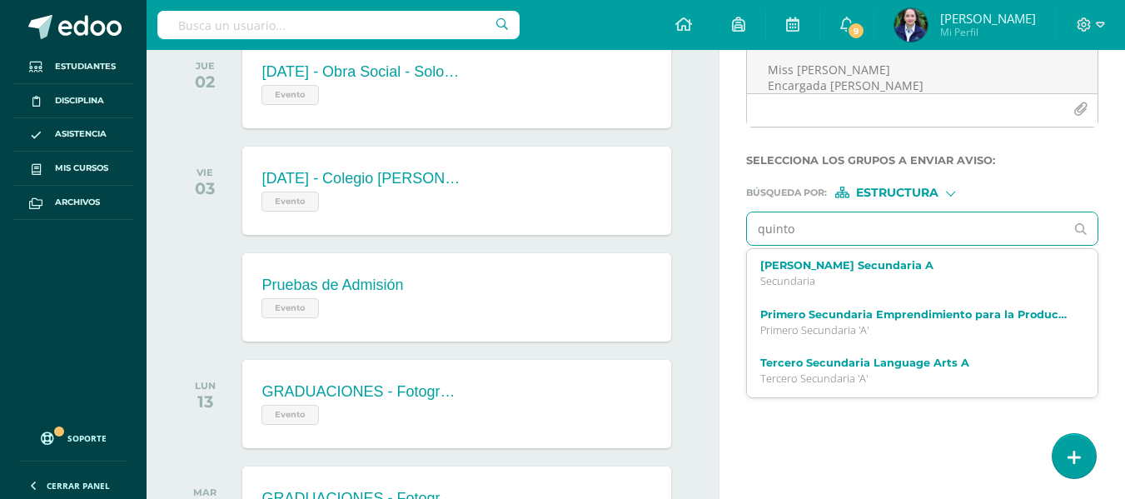
type input "quinto"
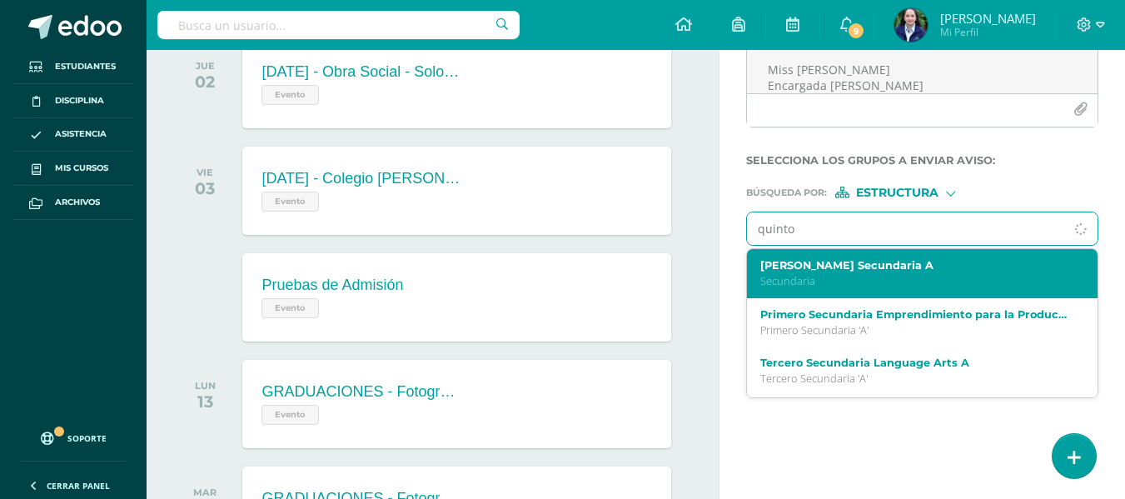
click at [824, 269] on label "[PERSON_NAME] Secundaria A" at bounding box center [915, 265] width 311 height 12
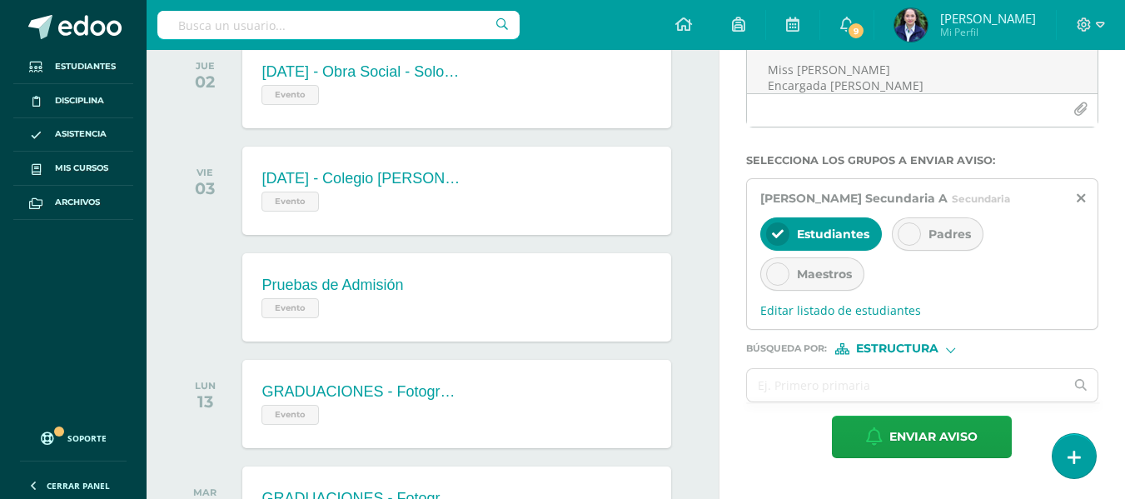
click at [899, 228] on div at bounding box center [908, 233] width 23 height 23
click at [788, 241] on div "Estudiantes" at bounding box center [821, 233] width 122 height 33
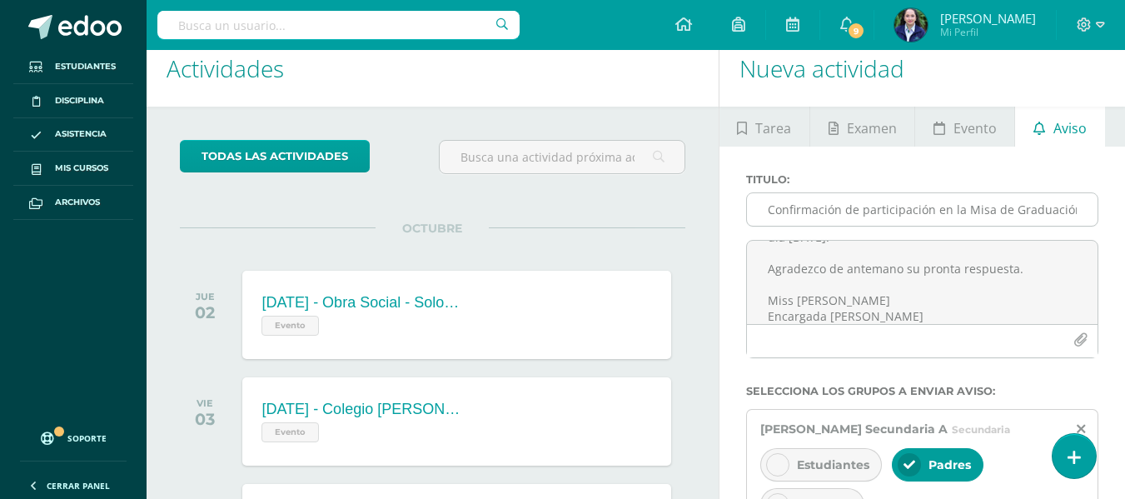
scroll to position [0, 0]
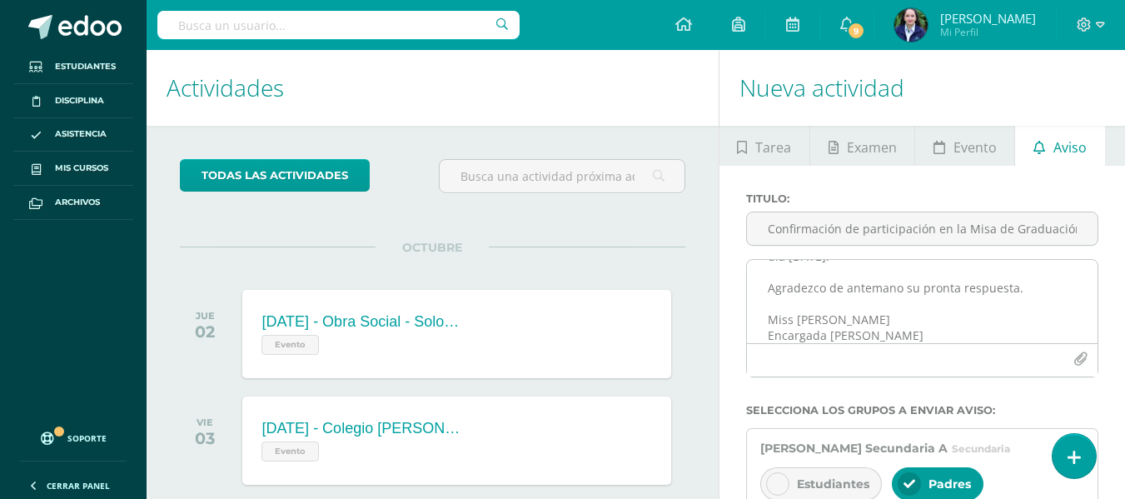
click at [872, 316] on textarea "Espero se encuentren muy bien. El día [PERSON_NAME][DATE] quisiera solicitarles…" at bounding box center [922, 301] width 350 height 83
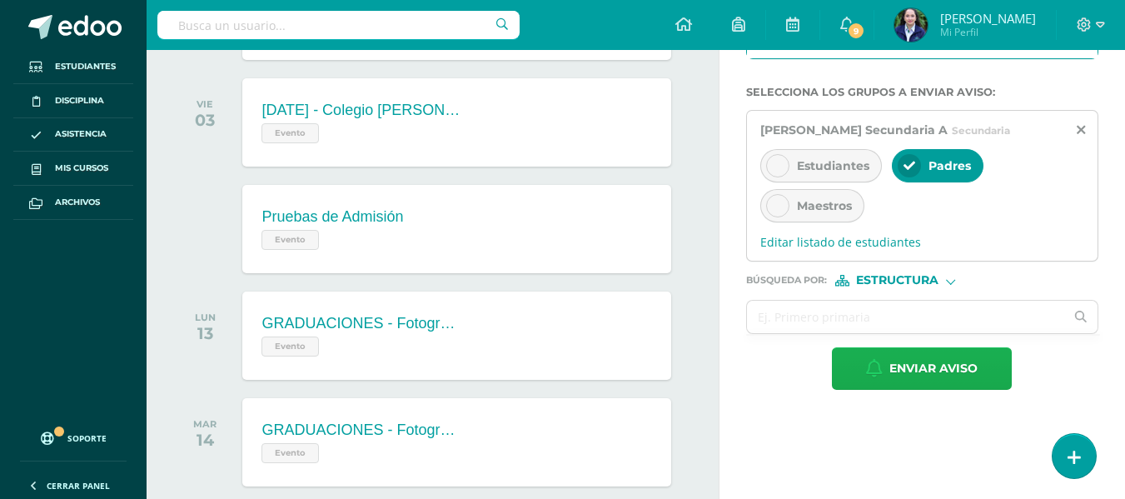
scroll to position [333, 0]
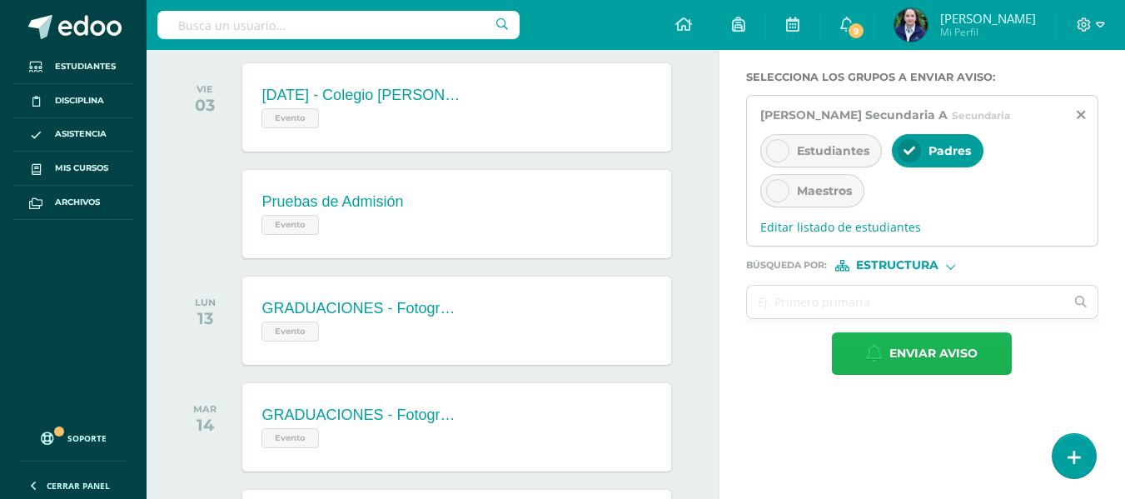
click at [852, 352] on button "Enviar aviso" at bounding box center [922, 353] width 180 height 42
